Goal: Information Seeking & Learning: Learn about a topic

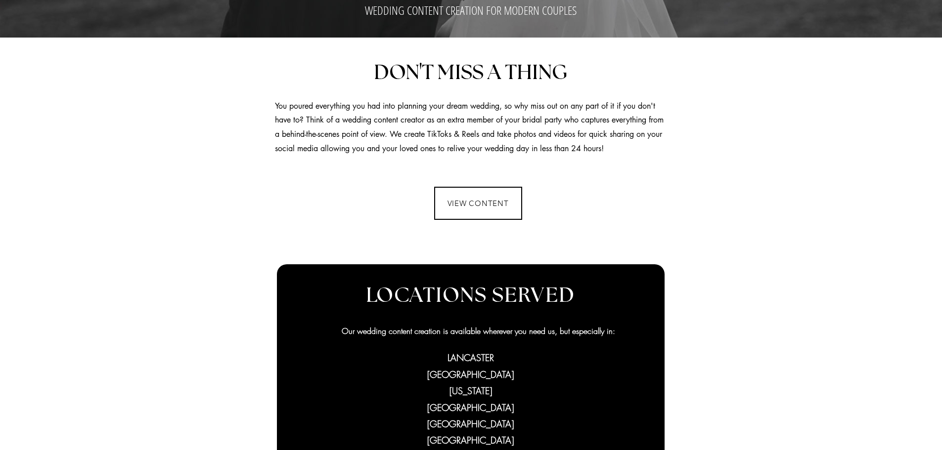
click at [497, 211] on span "VIEW CONTENT" at bounding box center [478, 203] width 86 height 31
